Goal: Information Seeking & Learning: Learn about a topic

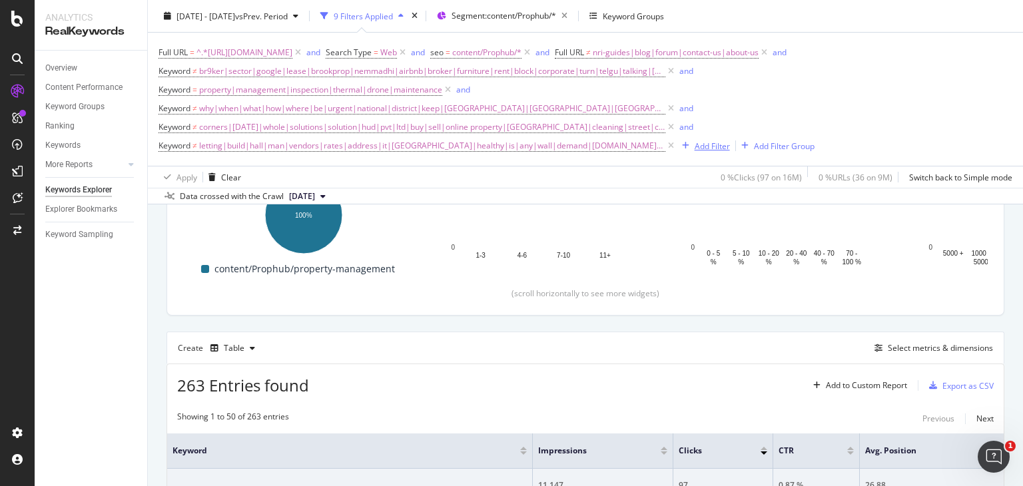
scroll to position [233, 0]
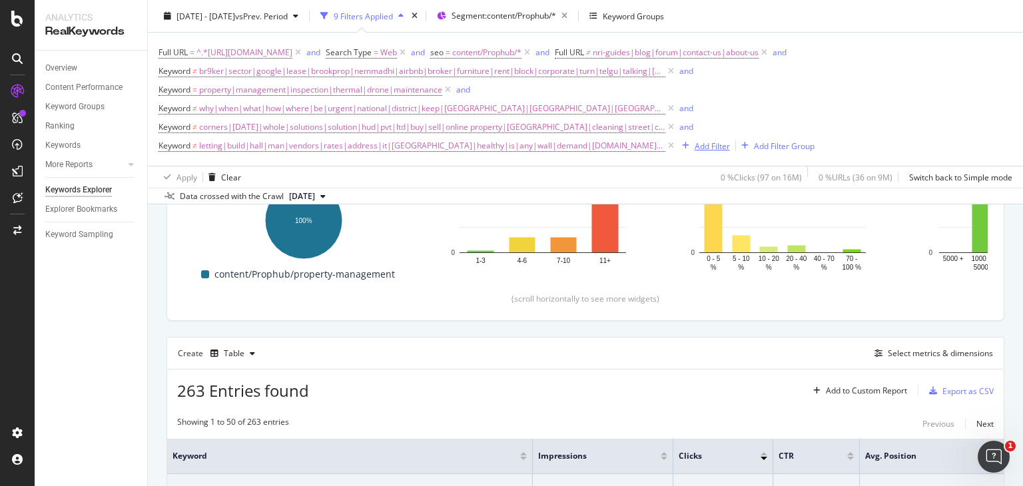
click at [701, 145] on div "Add Filter" at bounding box center [712, 145] width 35 height 11
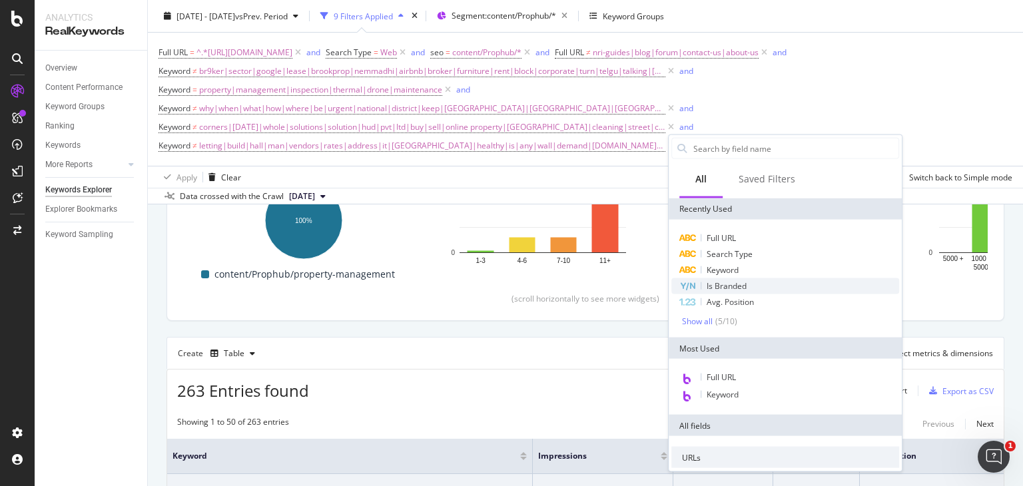
click at [735, 285] on span "Is Branded" at bounding box center [727, 285] width 40 height 11
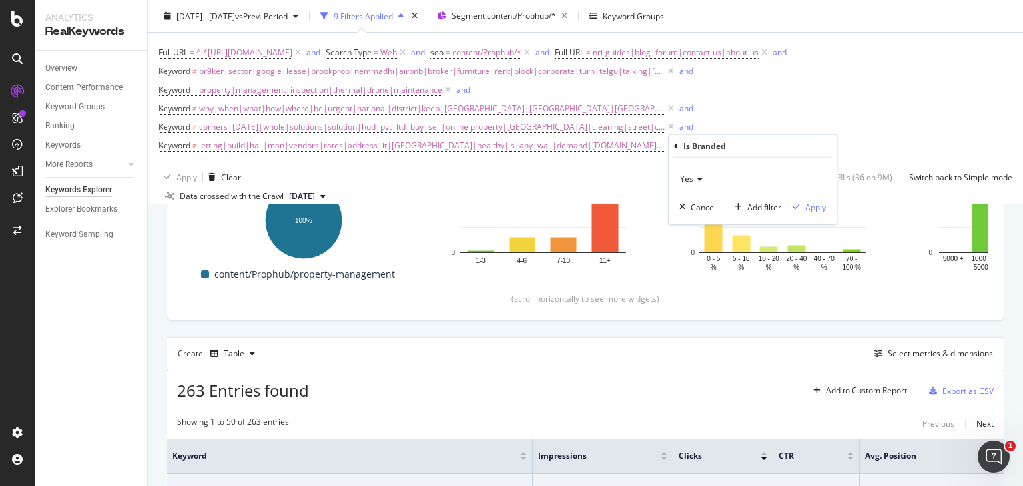
click at [694, 178] on icon at bounding box center [698, 179] width 9 height 8
click at [704, 225] on div "No" at bounding box center [754, 223] width 143 height 17
click at [810, 203] on div "Apply" at bounding box center [815, 206] width 21 height 11
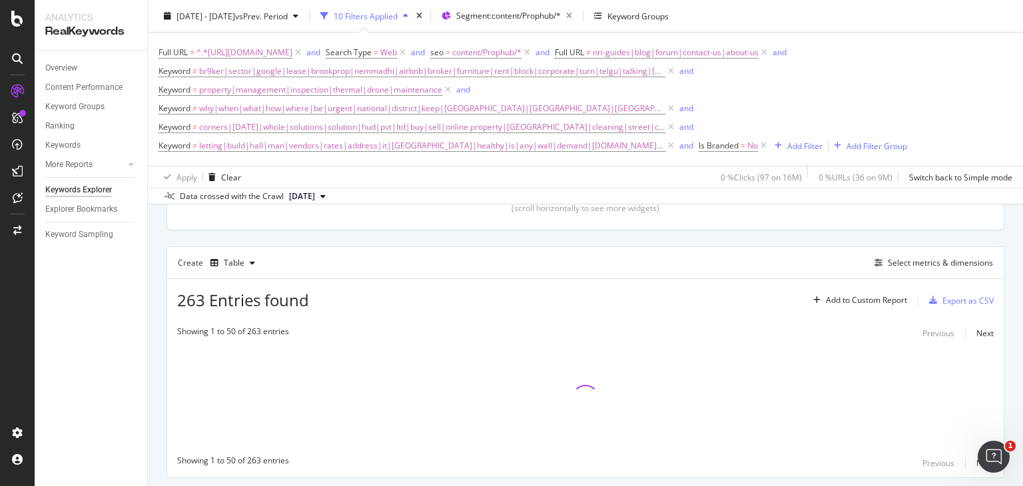
scroll to position [362, 0]
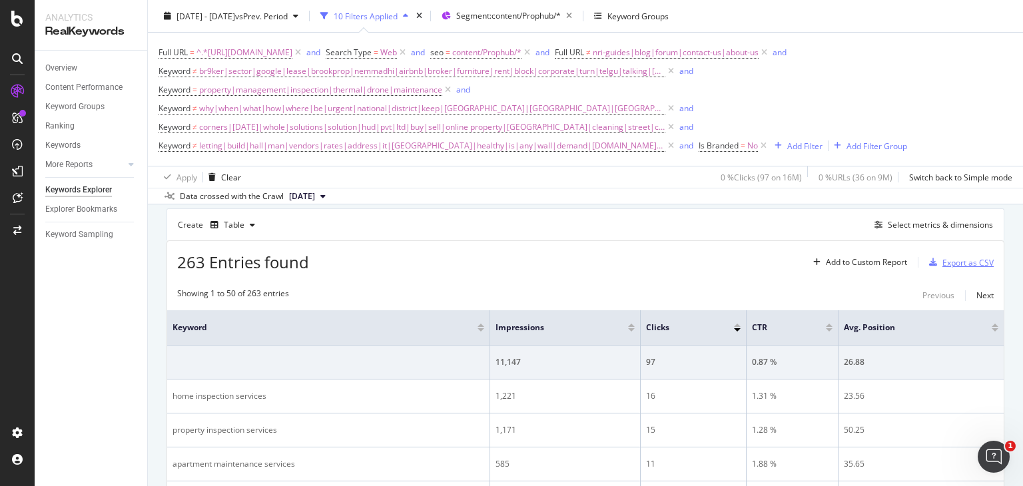
click at [955, 258] on div "Export as CSV" at bounding box center [968, 262] width 51 height 11
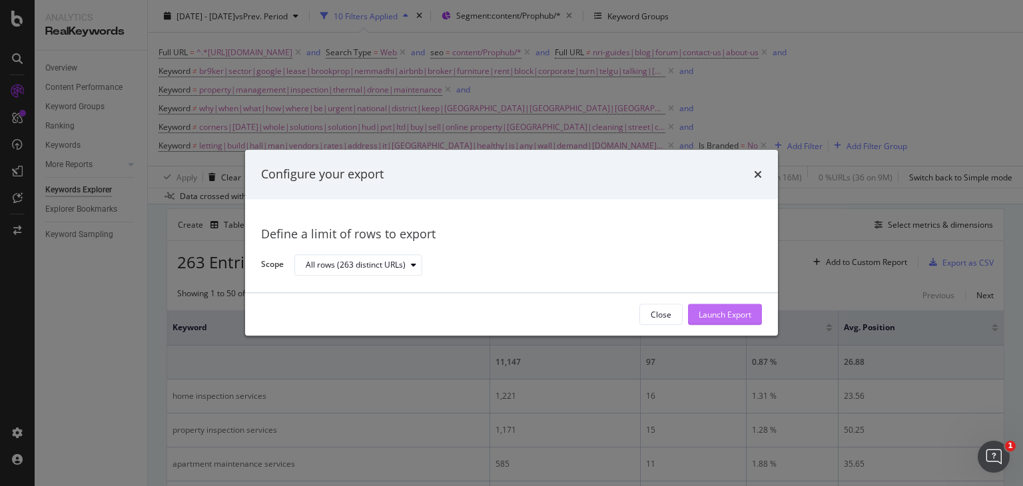
click at [728, 312] on div "Launch Export" at bounding box center [725, 314] width 53 height 11
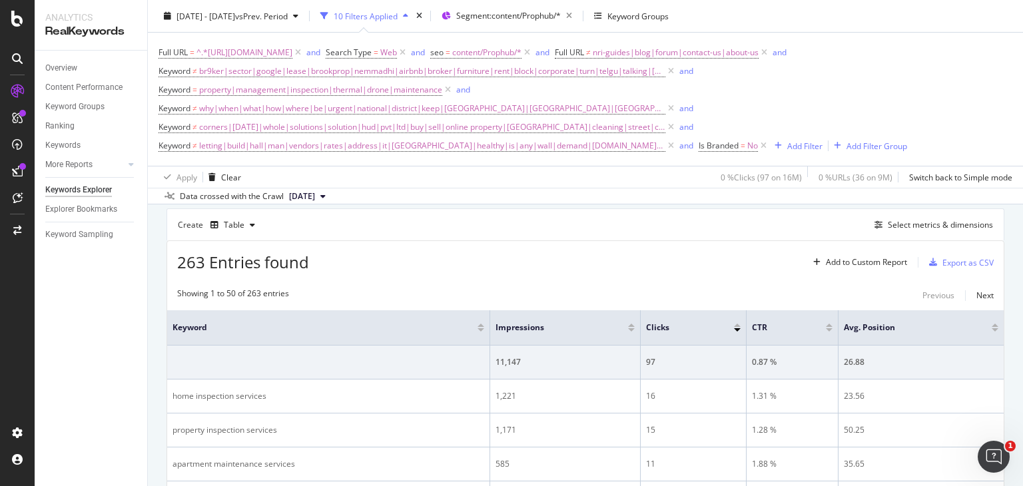
click at [879, 25] on div "[DATE] - [DATE] vs Prev. Period 10 Filters Applied Segment: content/Prophub/* K…" at bounding box center [585, 18] width 875 height 27
click at [909, 225] on div "Select metrics & dimensions" at bounding box center [940, 224] width 105 height 11
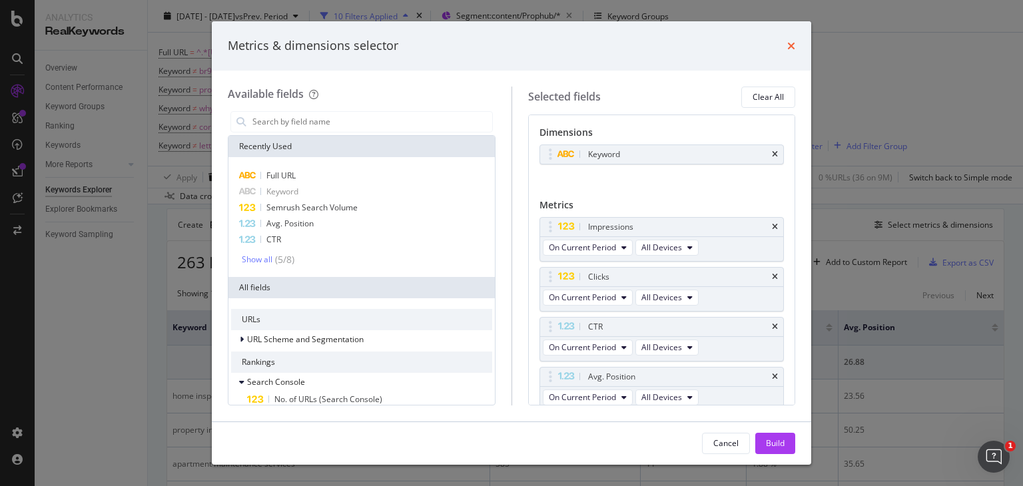
click at [791, 47] on icon "times" at bounding box center [791, 46] width 8 height 11
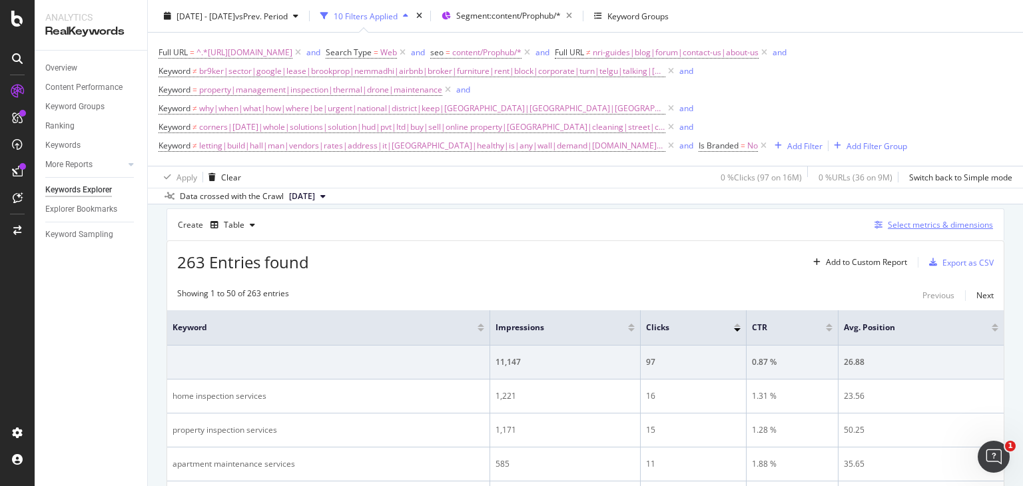
click at [893, 219] on div "Select metrics & dimensions" at bounding box center [940, 224] width 105 height 11
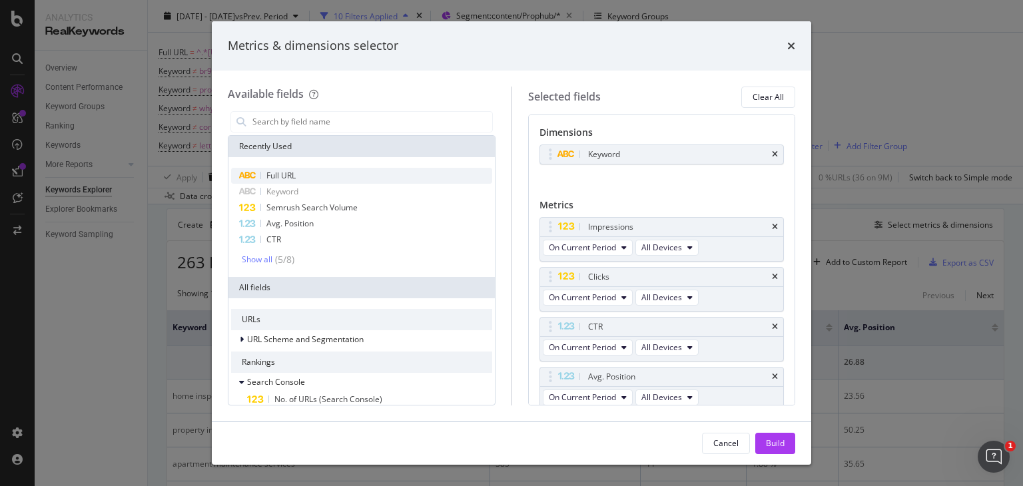
click at [286, 171] on span "Full URL" at bounding box center [280, 175] width 29 height 11
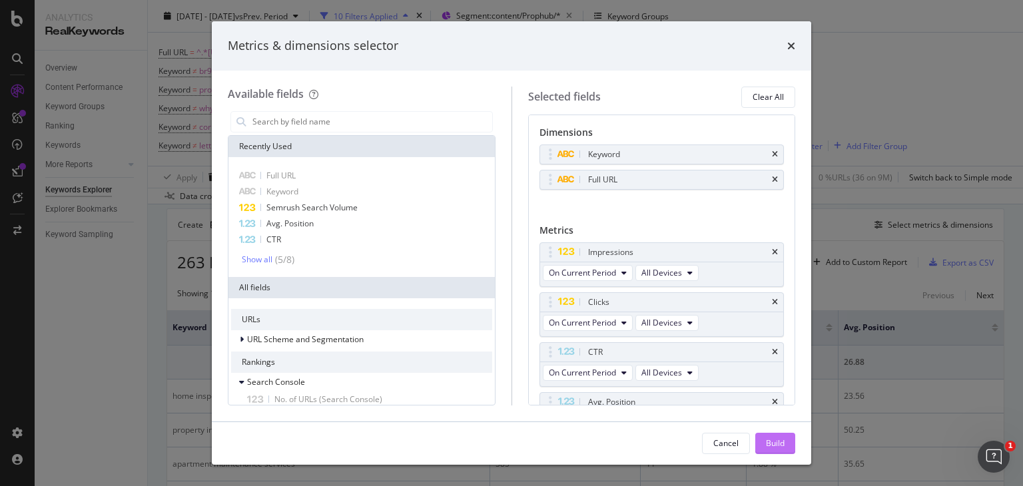
click at [773, 441] on div "Build" at bounding box center [775, 443] width 19 height 11
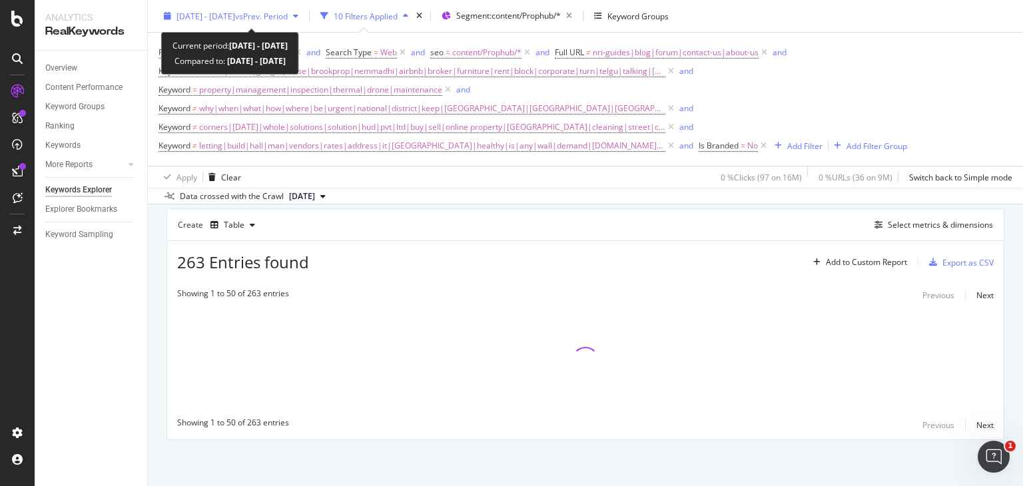
click at [288, 12] on span "vs Prev. Period" at bounding box center [261, 15] width 53 height 11
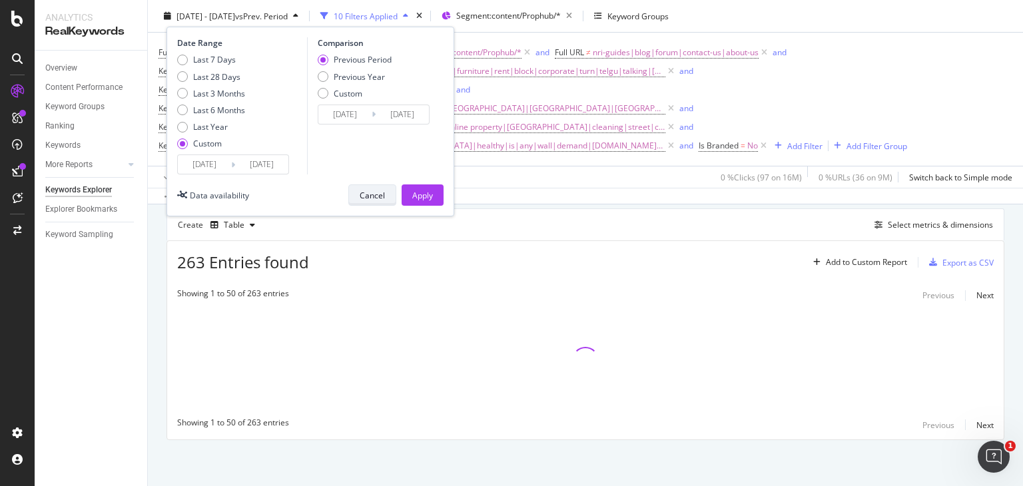
click at [373, 198] on div "Cancel" at bounding box center [372, 194] width 25 height 11
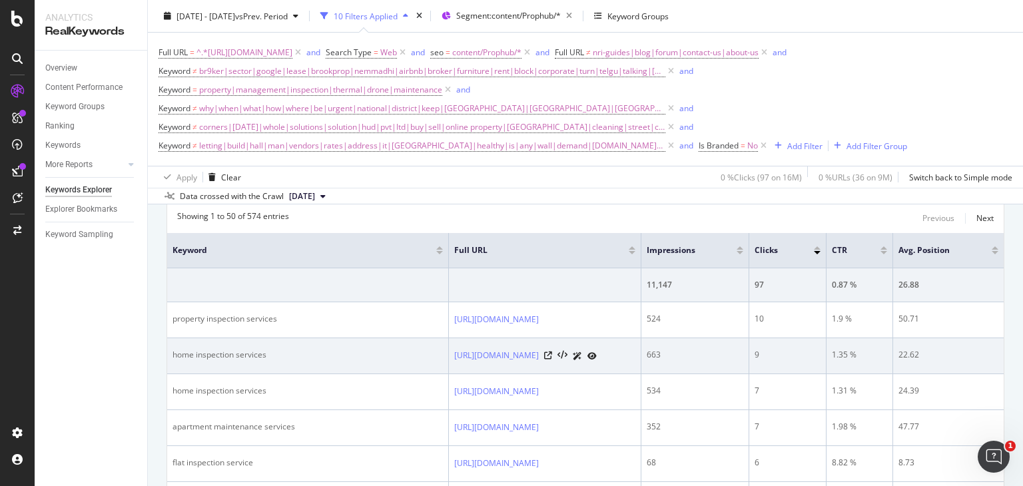
scroll to position [405, 0]
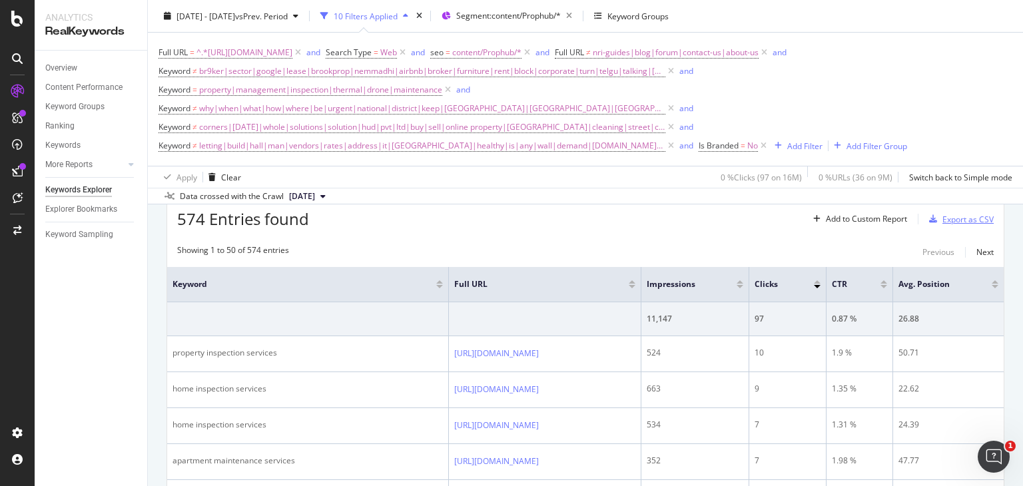
click at [943, 220] on div "Export as CSV" at bounding box center [968, 219] width 51 height 11
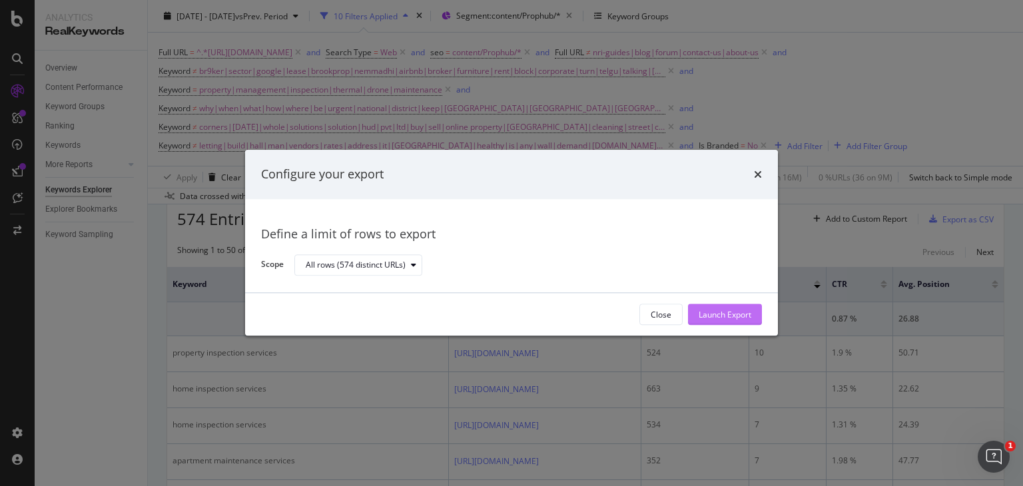
click at [724, 312] on div "Launch Export" at bounding box center [725, 314] width 53 height 11
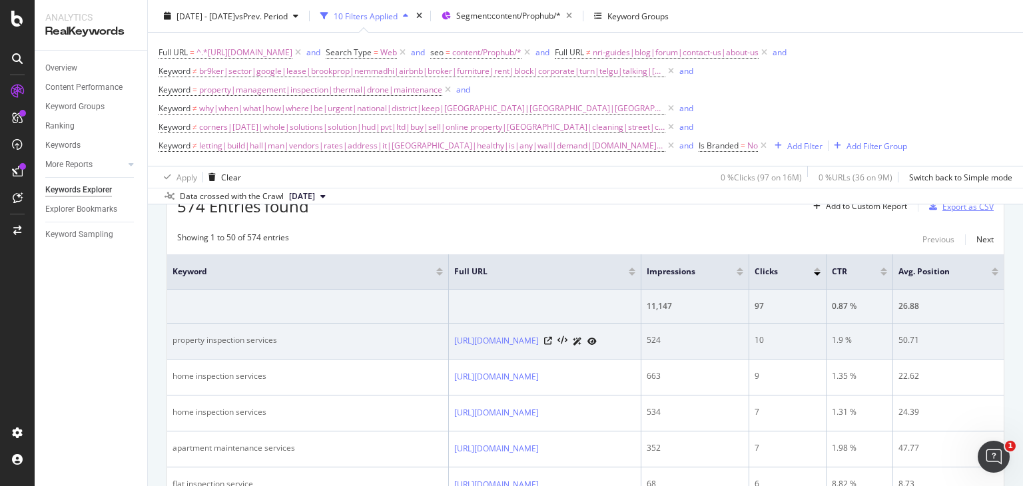
scroll to position [404, 0]
